Goal: Find contact information: Find contact information

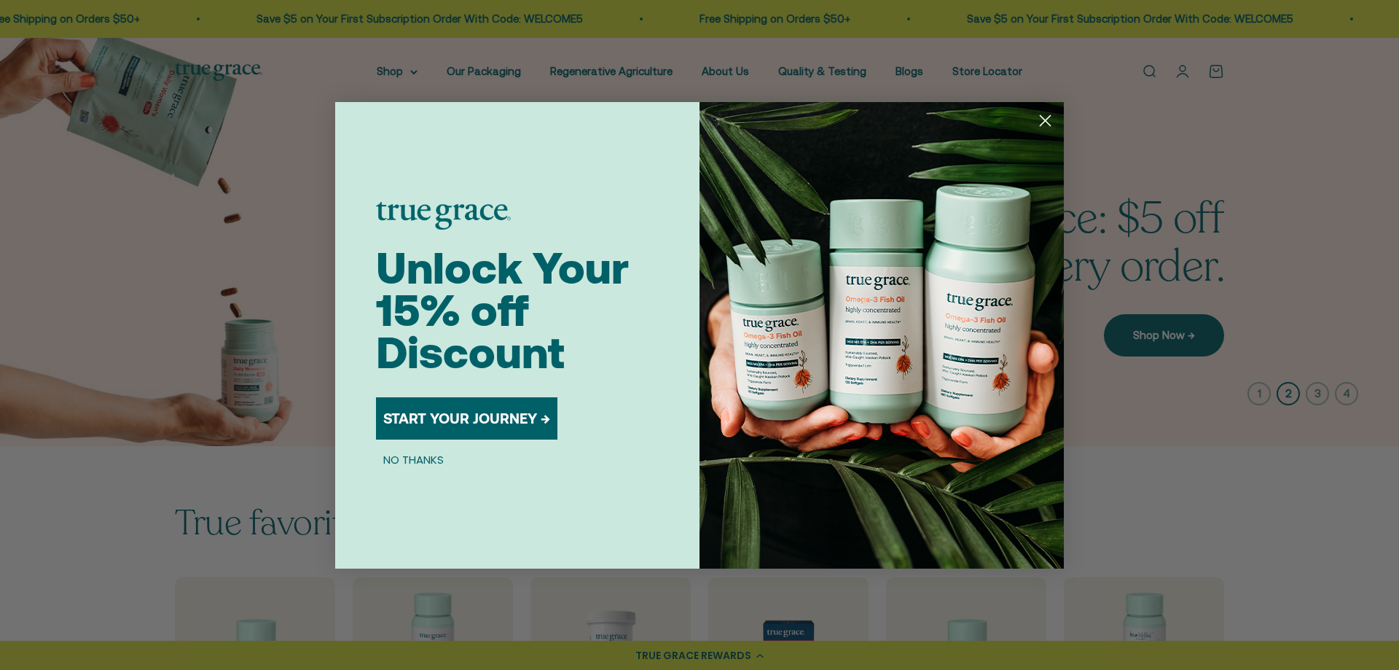
click at [1047, 118] on icon "Close dialog" at bounding box center [1045, 120] width 10 height 10
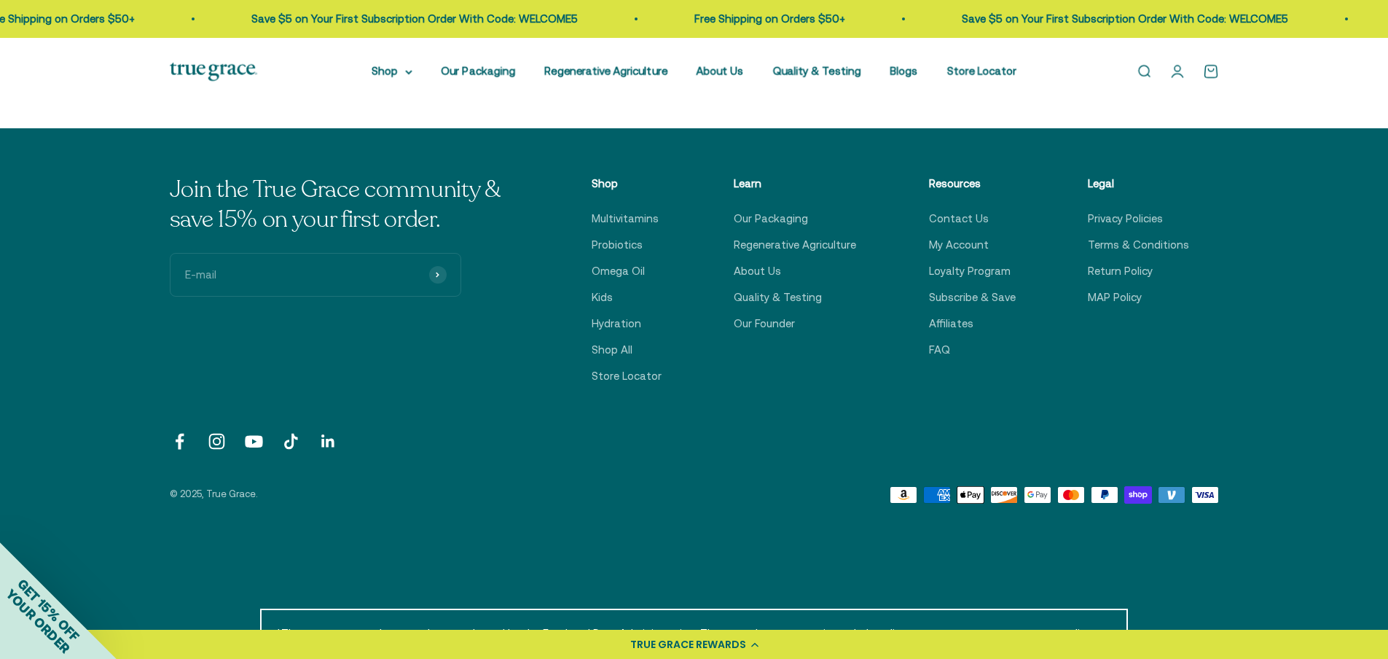
scroll to position [5090, 0]
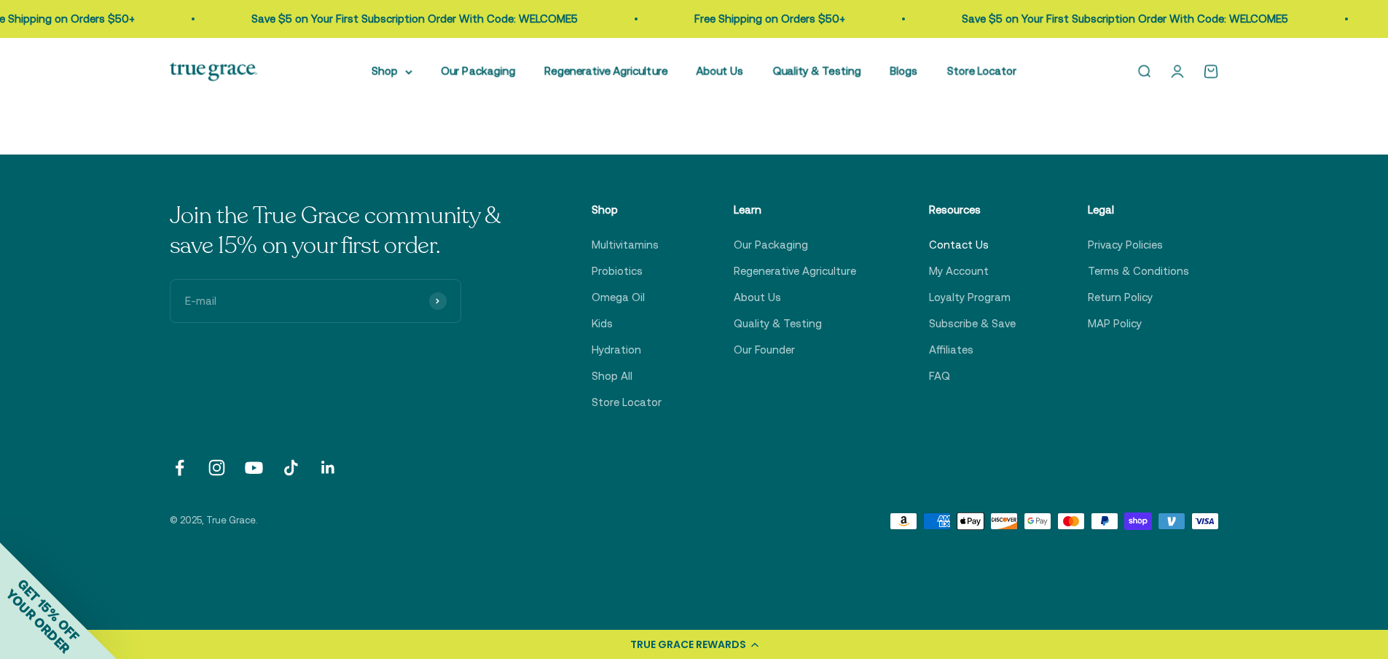
click at [959, 243] on link "Contact Us" at bounding box center [959, 244] width 60 height 17
